Goal: Task Accomplishment & Management: Manage account settings

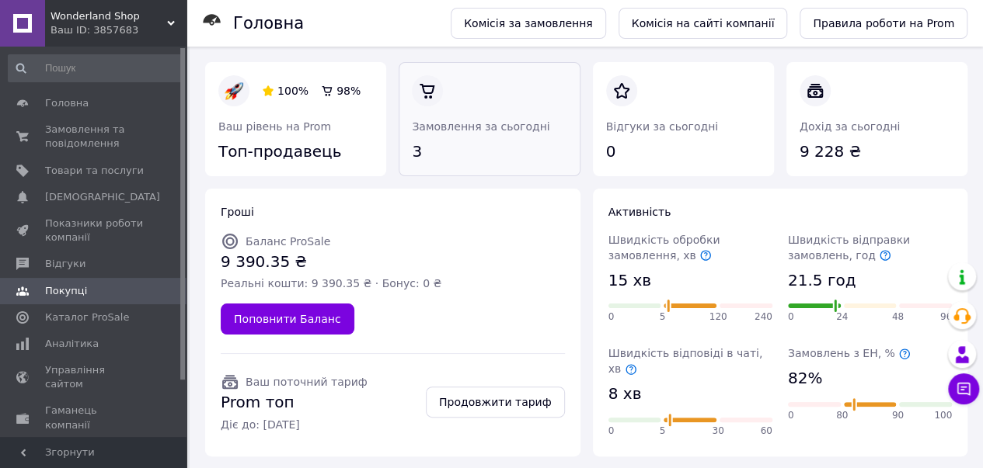
click at [412, 163] on link at bounding box center [412, 163] width 0 height 0
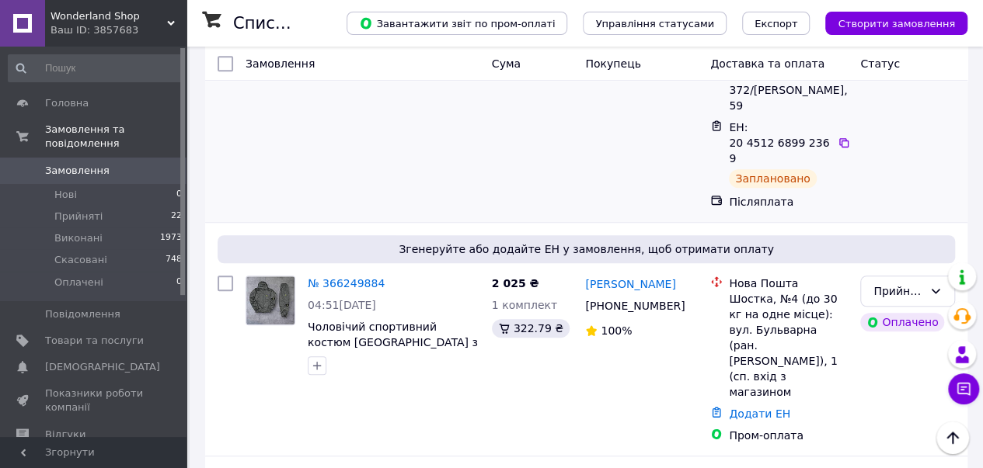
scroll to position [388, 0]
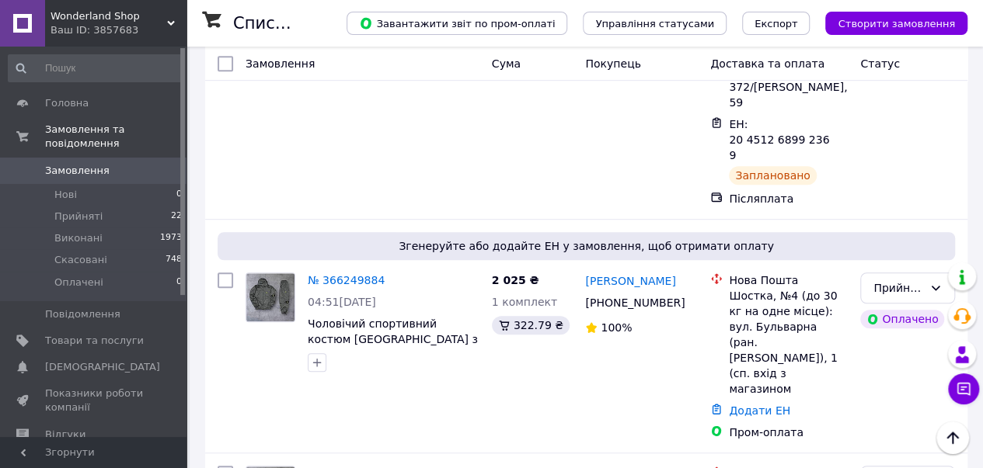
click at [16, 21] on link at bounding box center [22, 23] width 45 height 47
